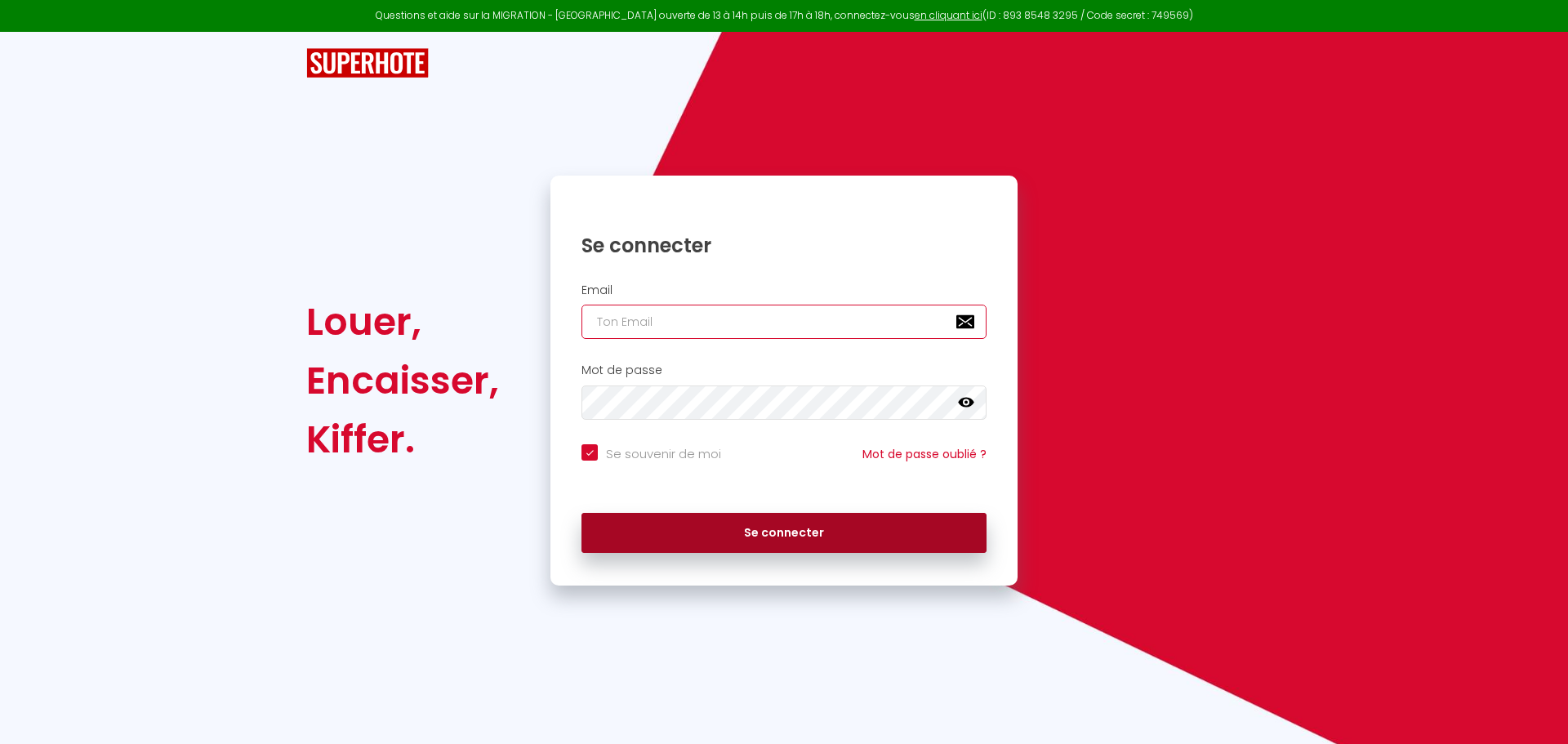
type input "[EMAIL_ADDRESS][DOMAIN_NAME]"
click at [770, 528] on button "Se connecter" at bounding box center [783, 533] width 405 height 41
checkbox input "true"
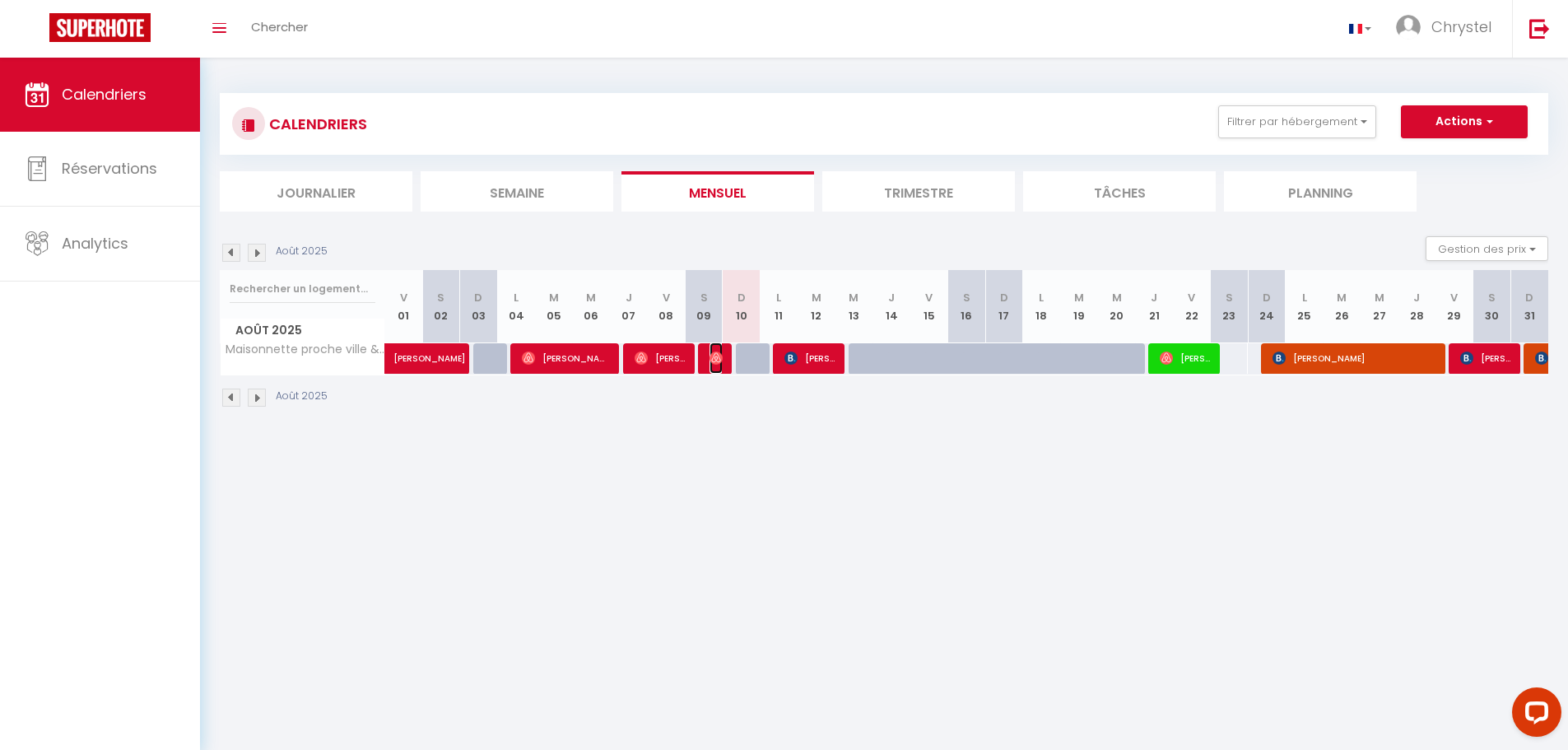
click at [720, 356] on img at bounding box center [716, 358] width 13 height 13
select select "OK"
select select "0"
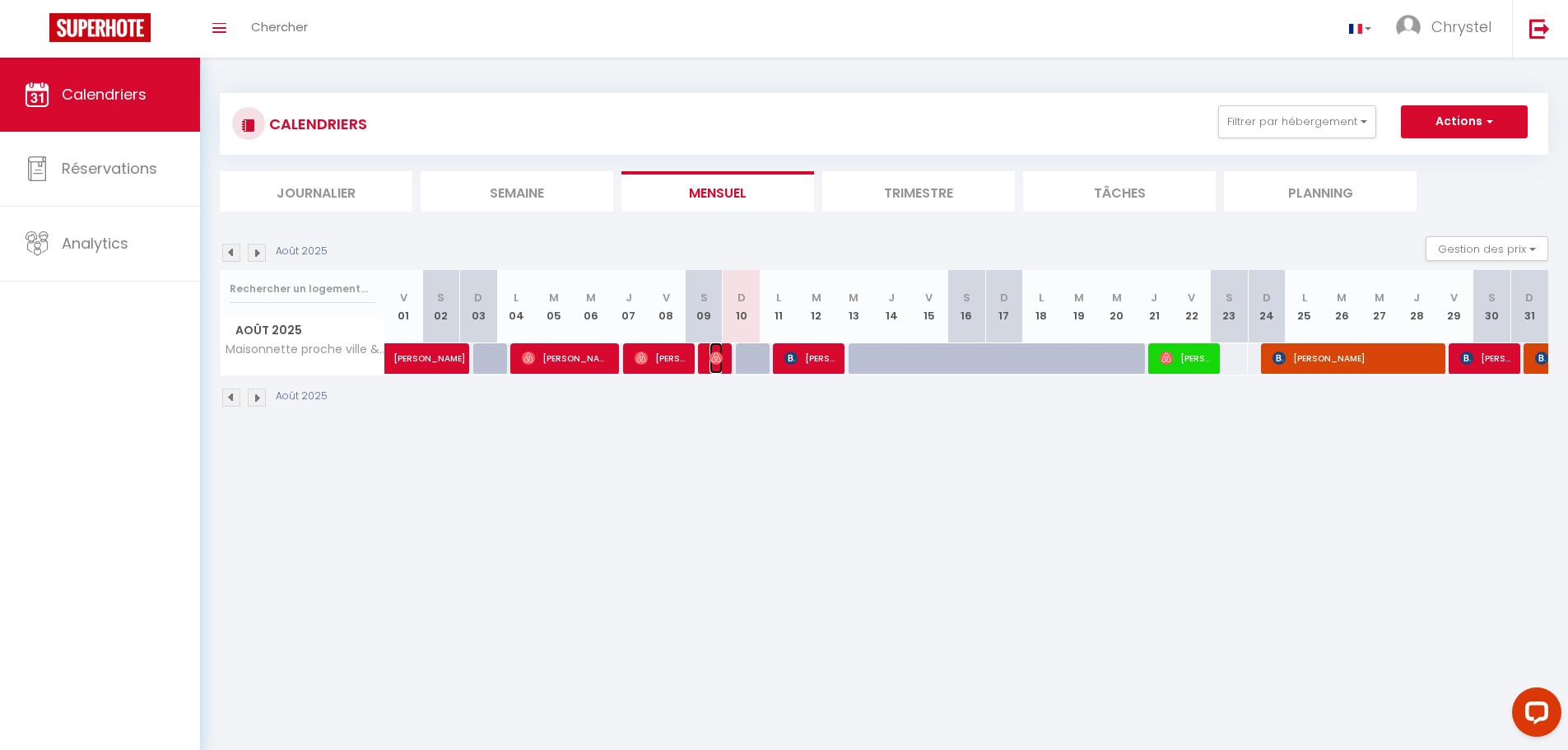
select select "1"
select select
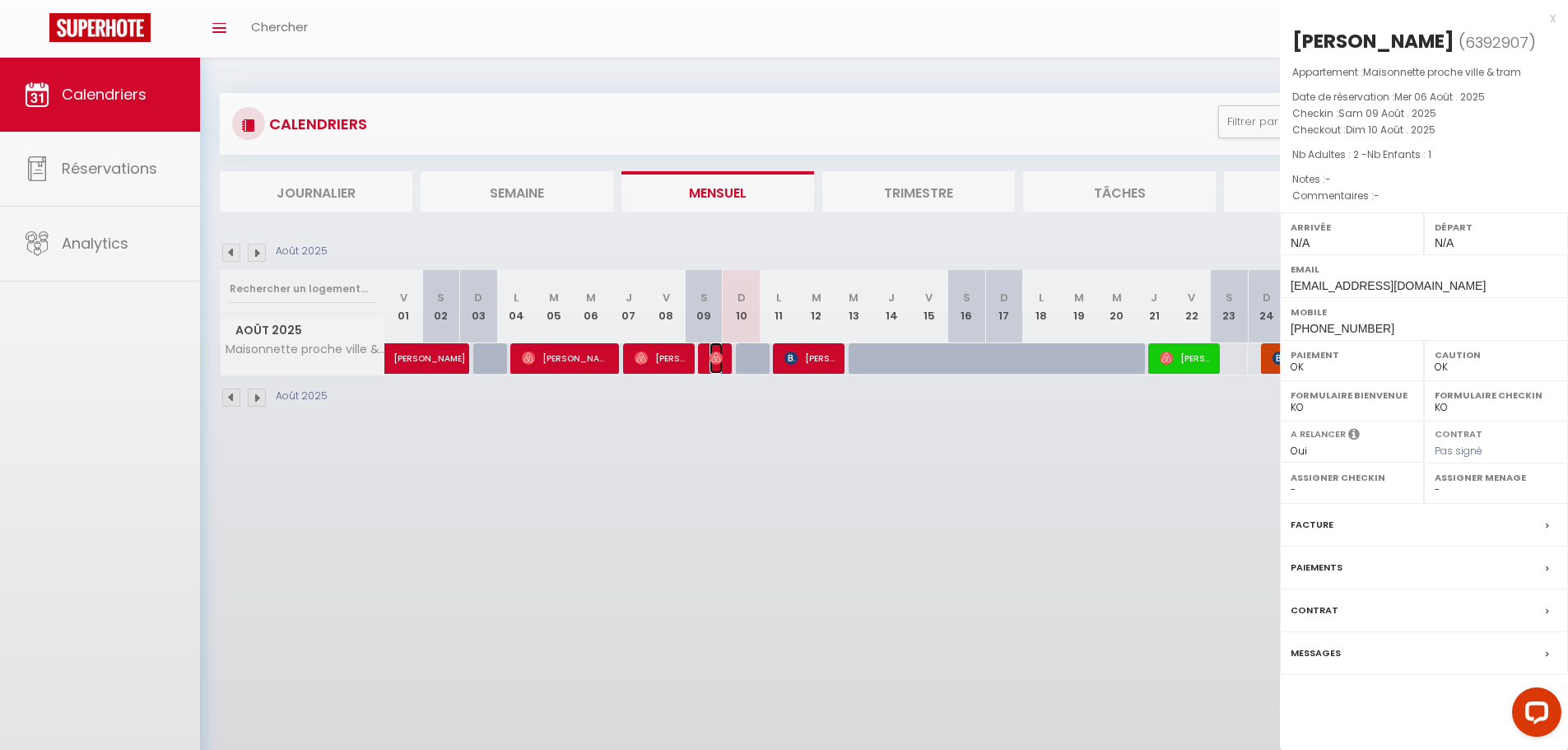
select select "36590"
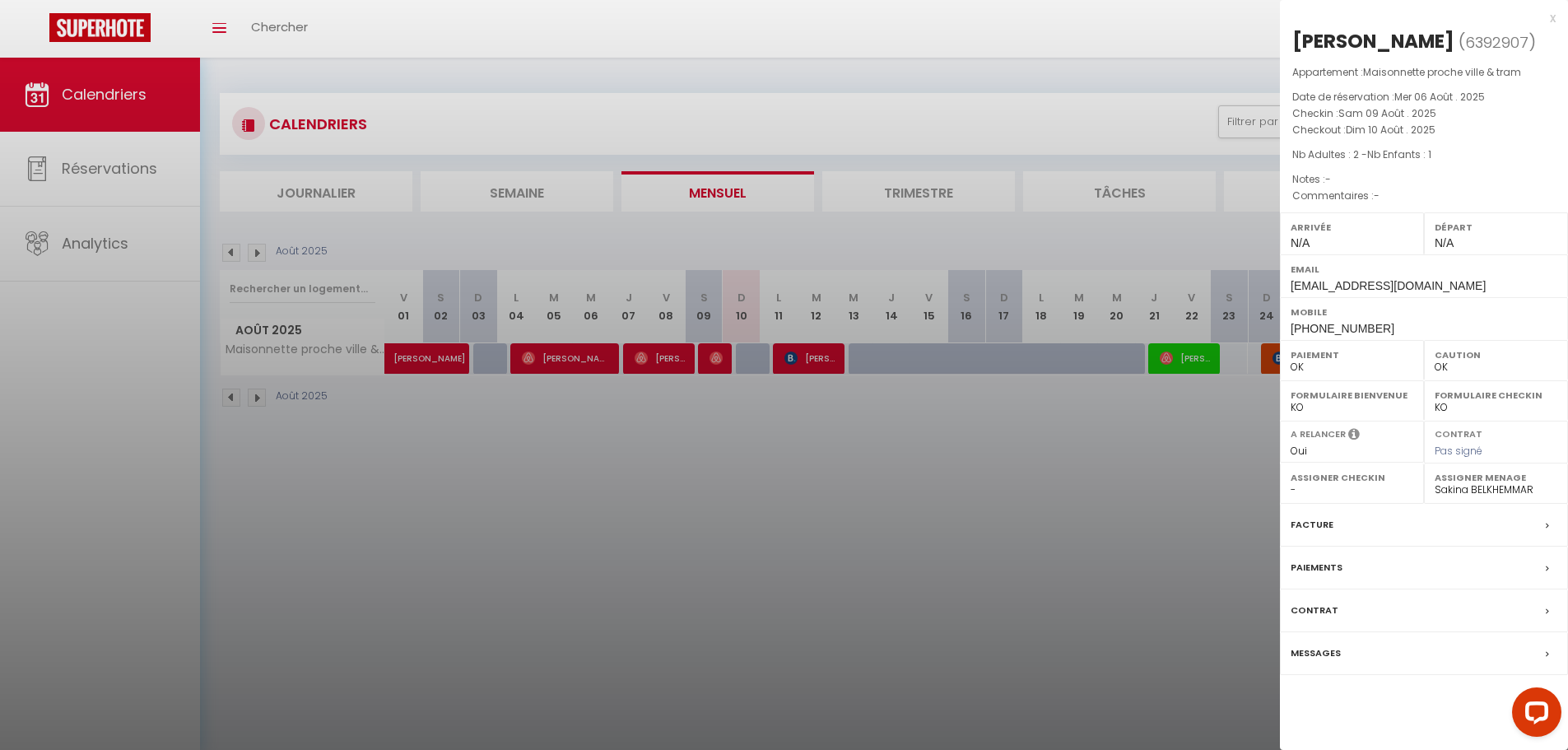
click at [800, 506] on div at bounding box center [784, 375] width 1568 height 750
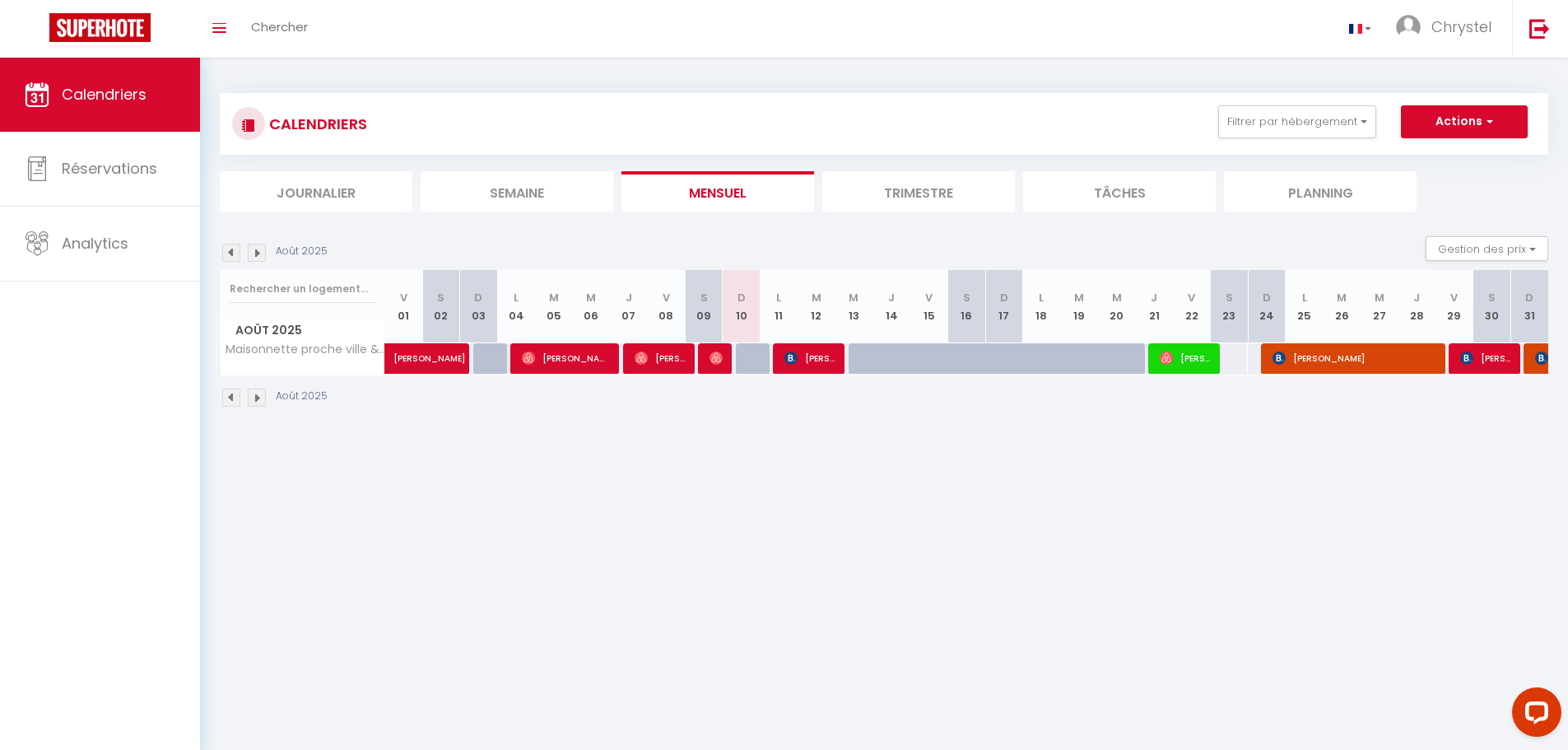
click at [257, 254] on img at bounding box center [256, 253] width 18 height 18
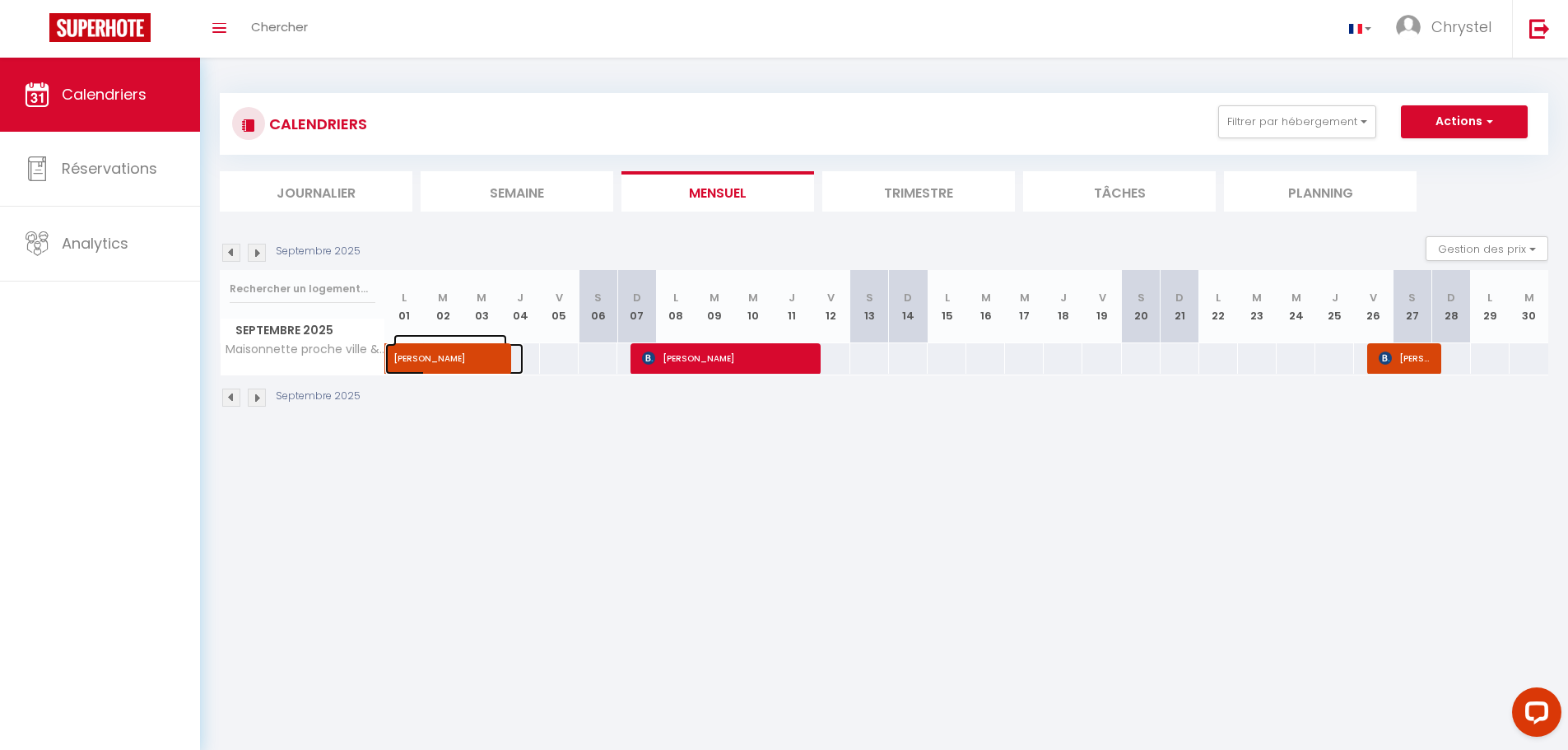
click at [458, 369] on span at bounding box center [467, 359] width 114 height 32
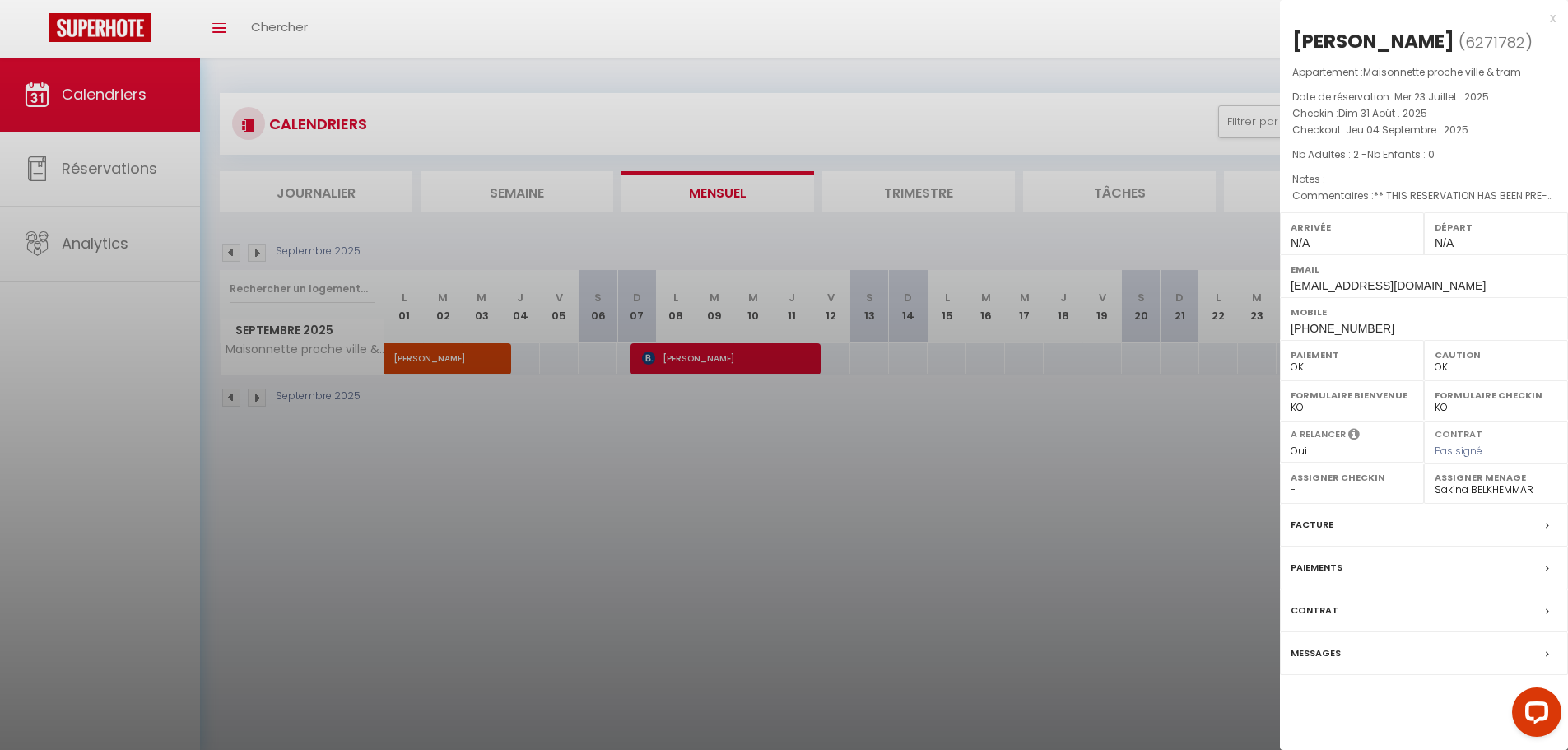
click at [654, 438] on div at bounding box center [784, 375] width 1568 height 750
